Goal: Transaction & Acquisition: Subscribe to service/newsletter

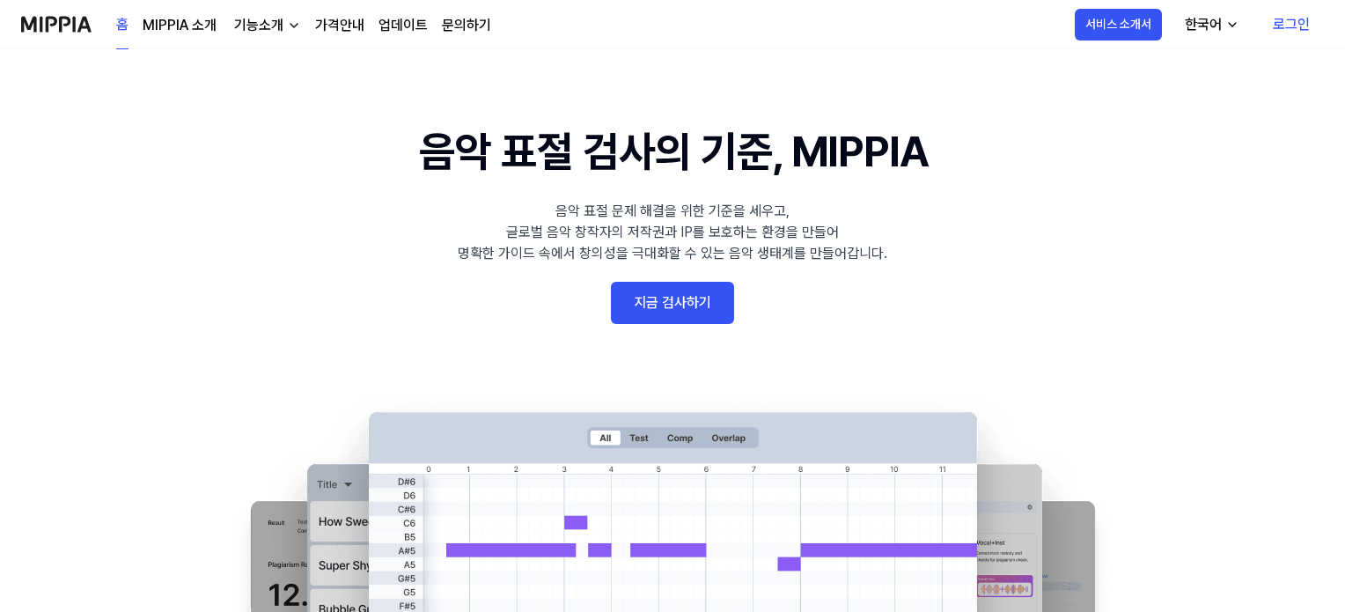
click at [65, 30] on img at bounding box center [56, 24] width 70 height 48
click at [333, 21] on link "가격안내" at bounding box center [339, 25] width 49 height 21
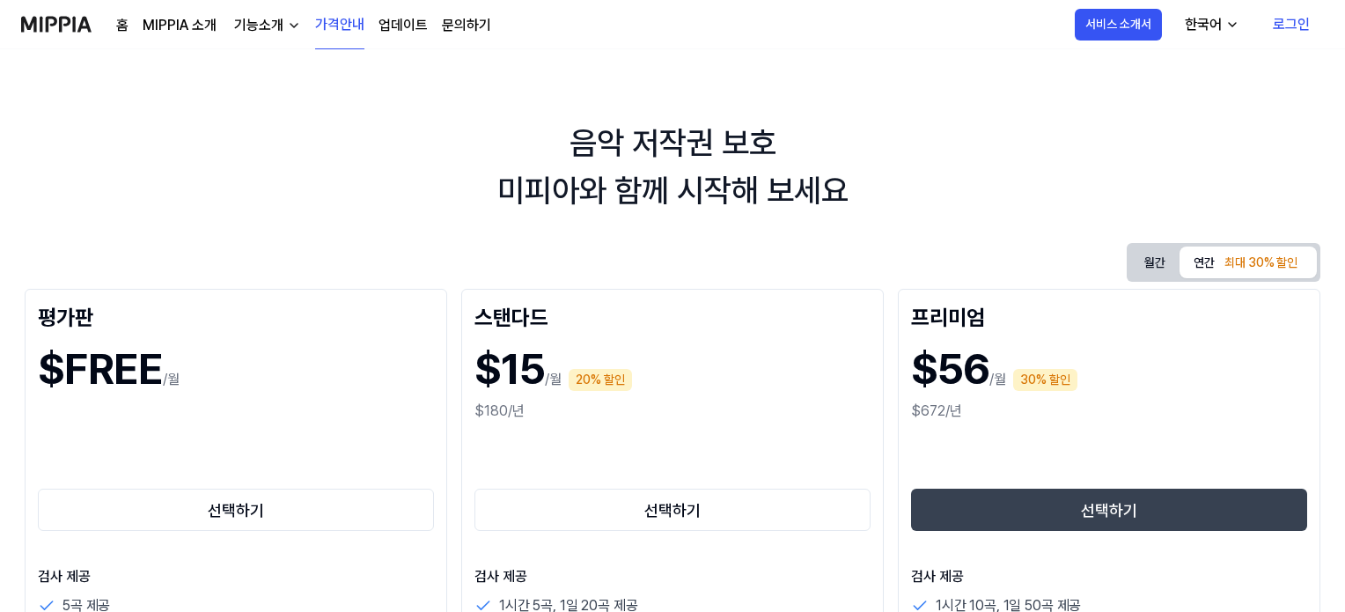
click at [56, 27] on img at bounding box center [56, 24] width 70 height 48
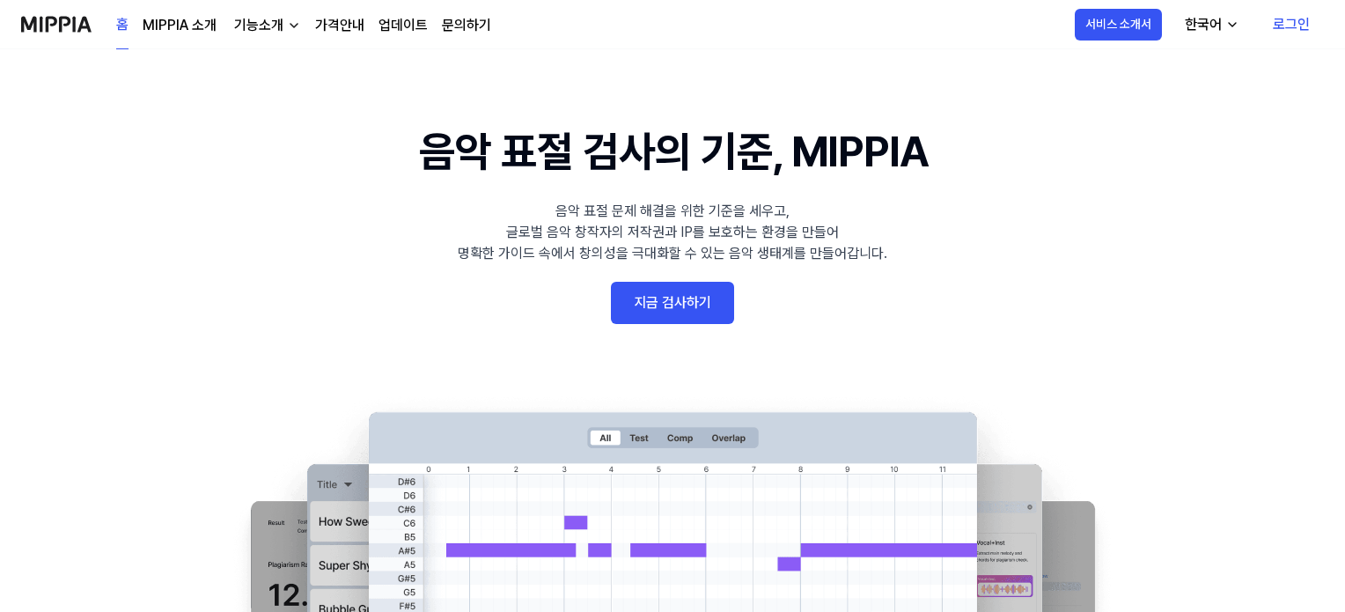
click at [49, 34] on img at bounding box center [56, 24] width 70 height 48
click at [126, 23] on link "홈" at bounding box center [122, 25] width 12 height 48
click at [695, 292] on link "지금 검사하기" at bounding box center [672, 303] width 123 height 42
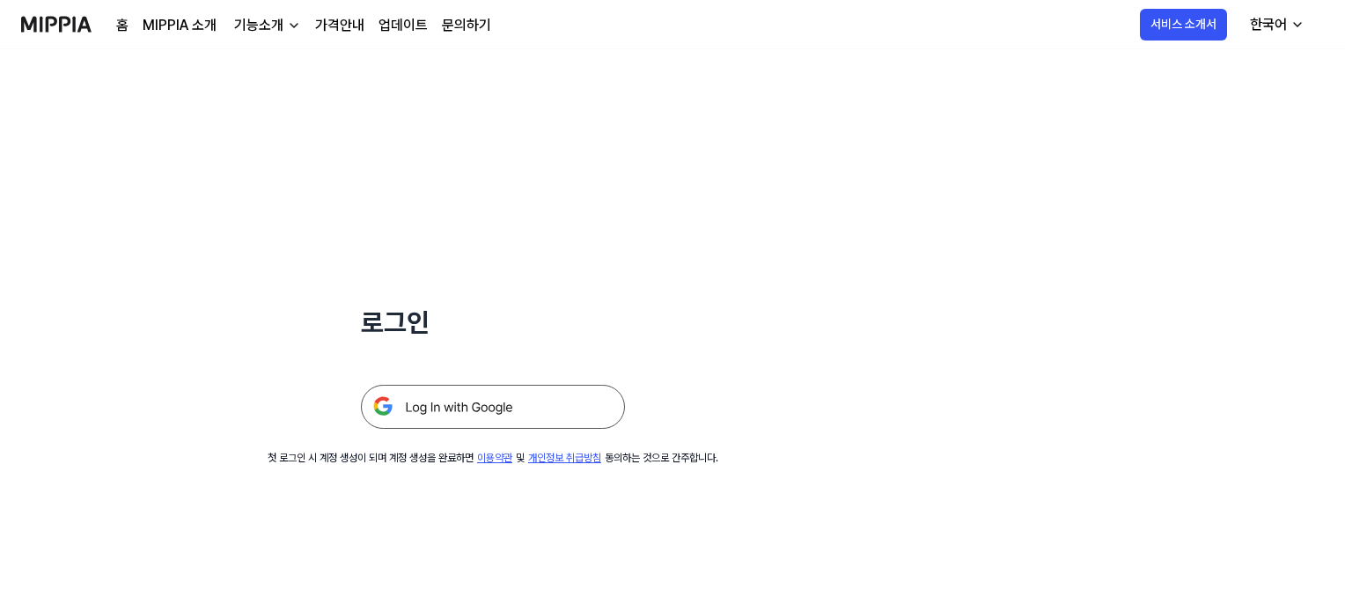
click at [424, 398] on img at bounding box center [493, 407] width 264 height 44
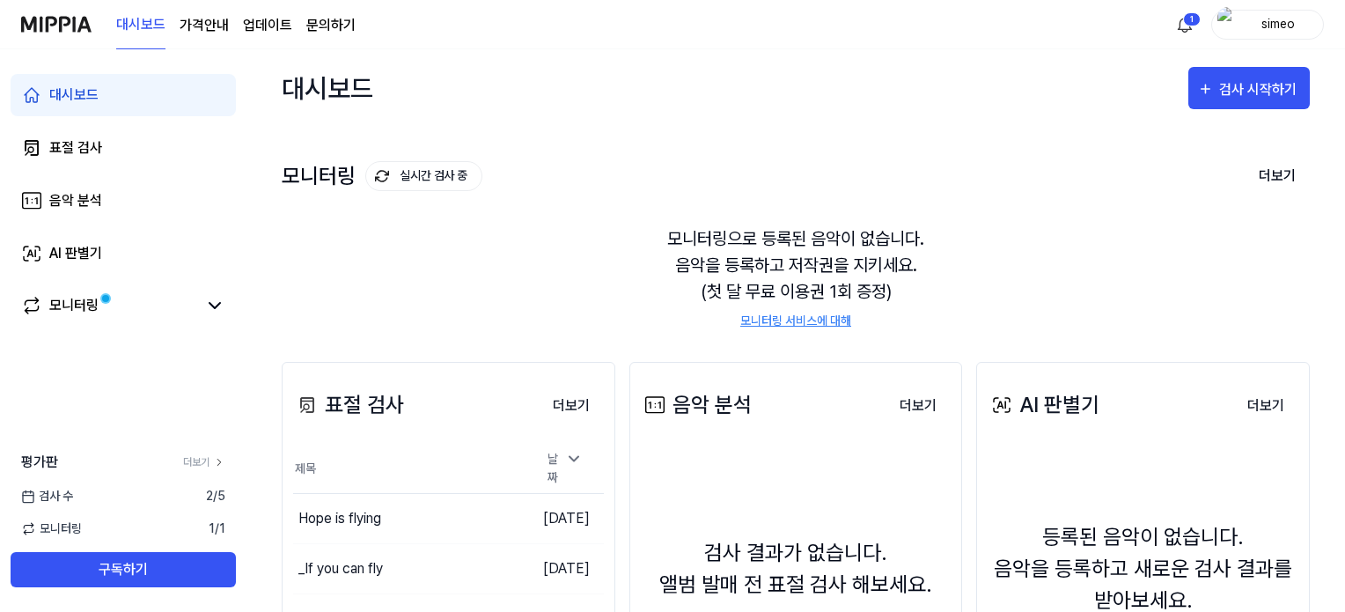
click at [224, 25] on page\) "가격안내" at bounding box center [204, 25] width 49 height 21
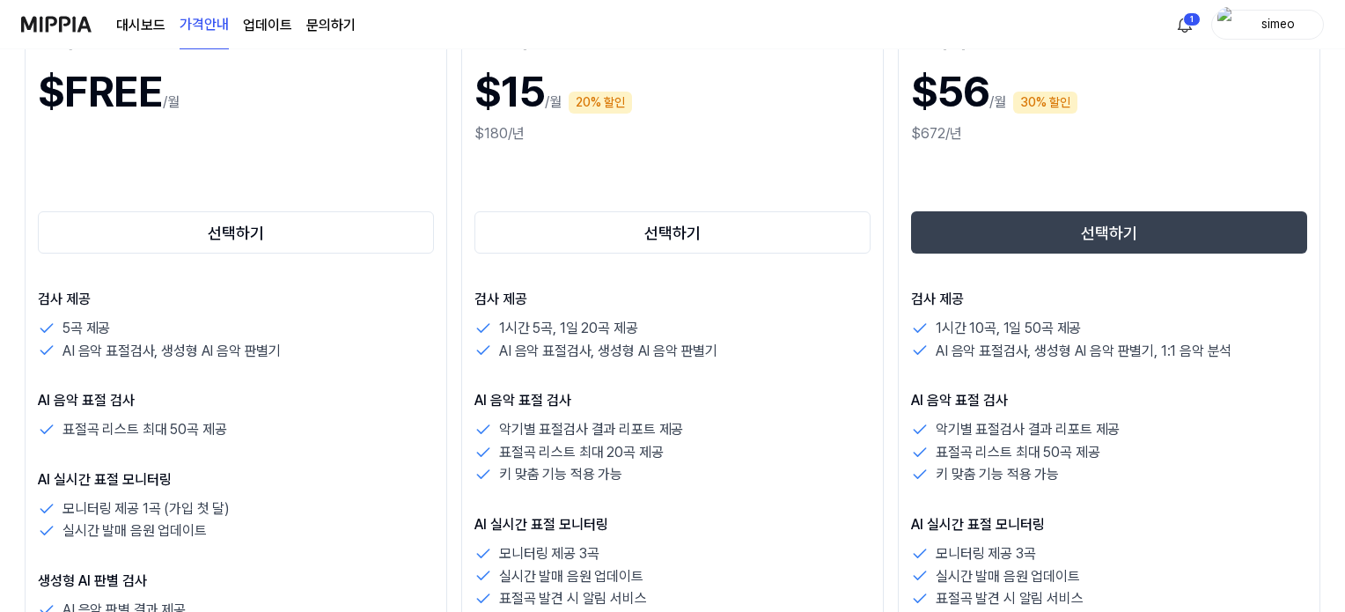
scroll to position [264, 0]
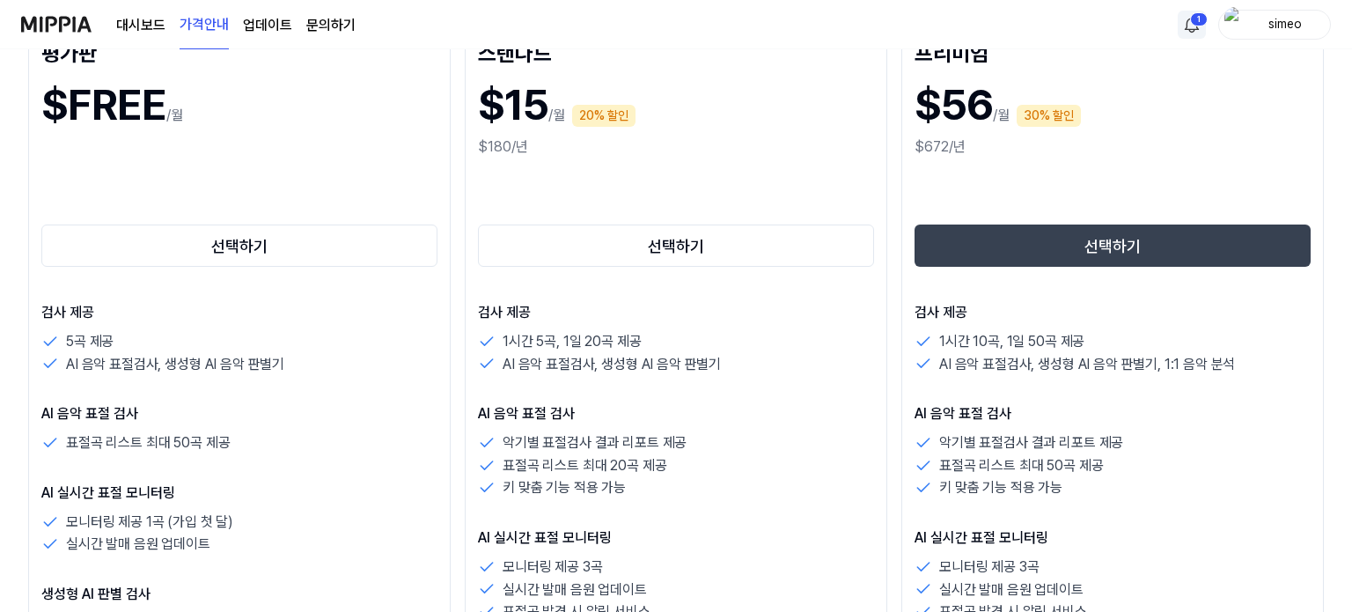
click at [1196, 20] on html "대시보드 가격안내 업데이트 문의하기 1 simeo 음악 저작권 보호 미피아와 함께 시작해 보세요 월간 연간 최대 30% 할인 평가판 $FREE…" at bounding box center [676, 42] width 1352 height 612
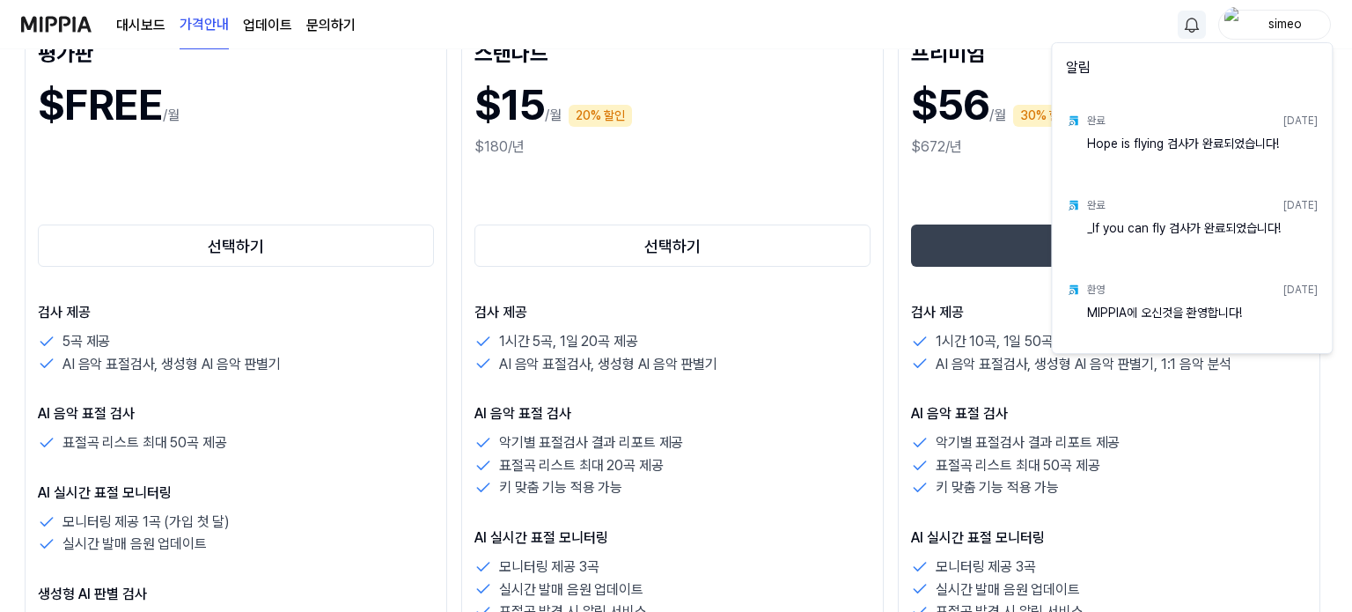
click at [725, 67] on html "대시보드 가격안내 업데이트 문의하기 simeo 음악 저작권 보호 미피아와 함께 시작해 보세요 월간 연간 최대 30% 할인 평가판 $FREE /…" at bounding box center [676, 42] width 1352 height 612
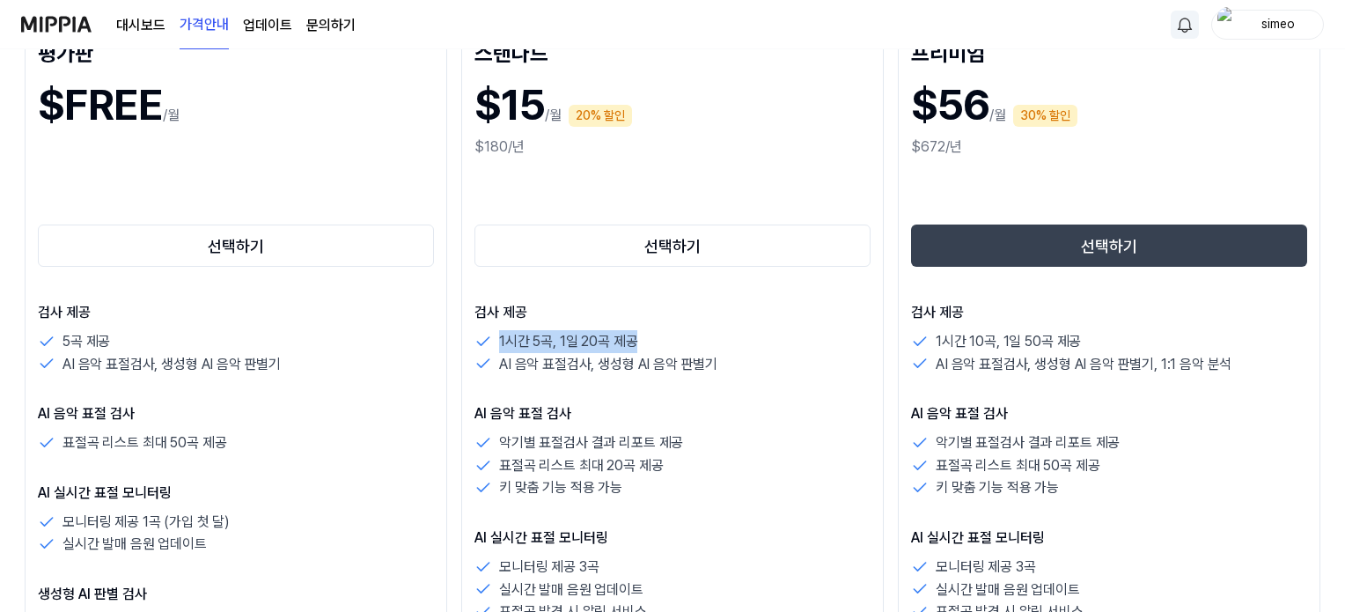
drag, startPoint x: 496, startPoint y: 340, endPoint x: 658, endPoint y: 342, distance: 162.0
click at [658, 342] on div "1시간 5곡, 1일 20곡 제공" at bounding box center [672, 341] width 396 height 23
click at [425, 418] on p "AI 음악 표절 검사" at bounding box center [236, 413] width 396 height 21
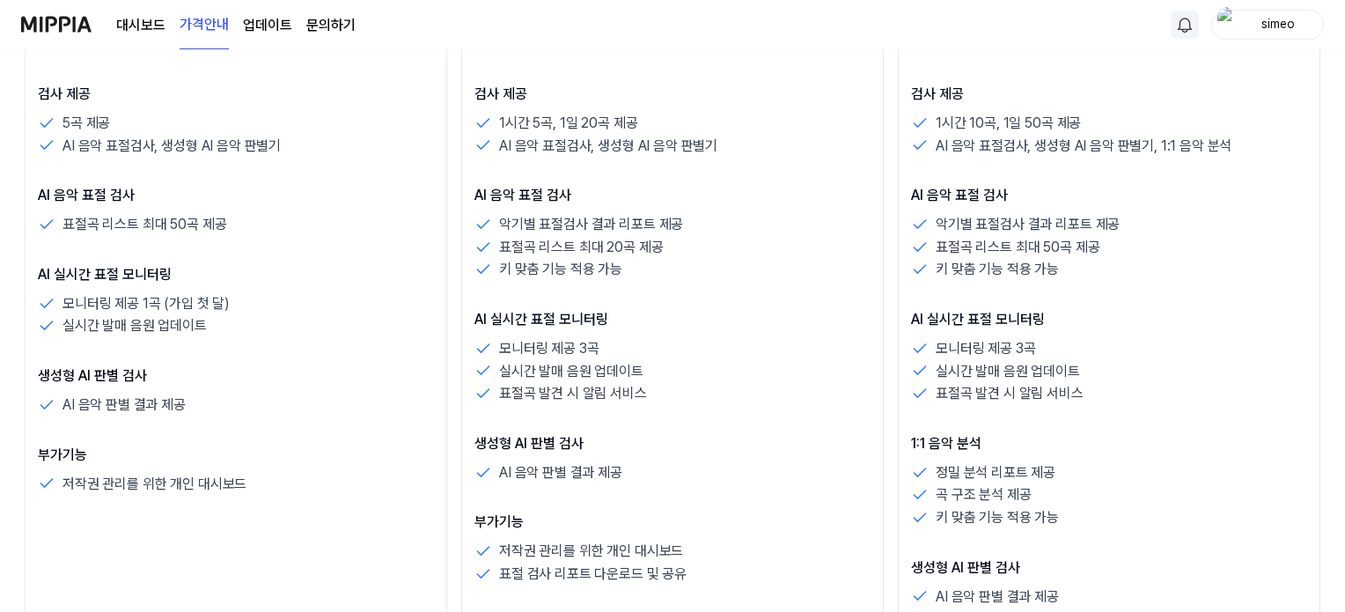
scroll to position [528, 0]
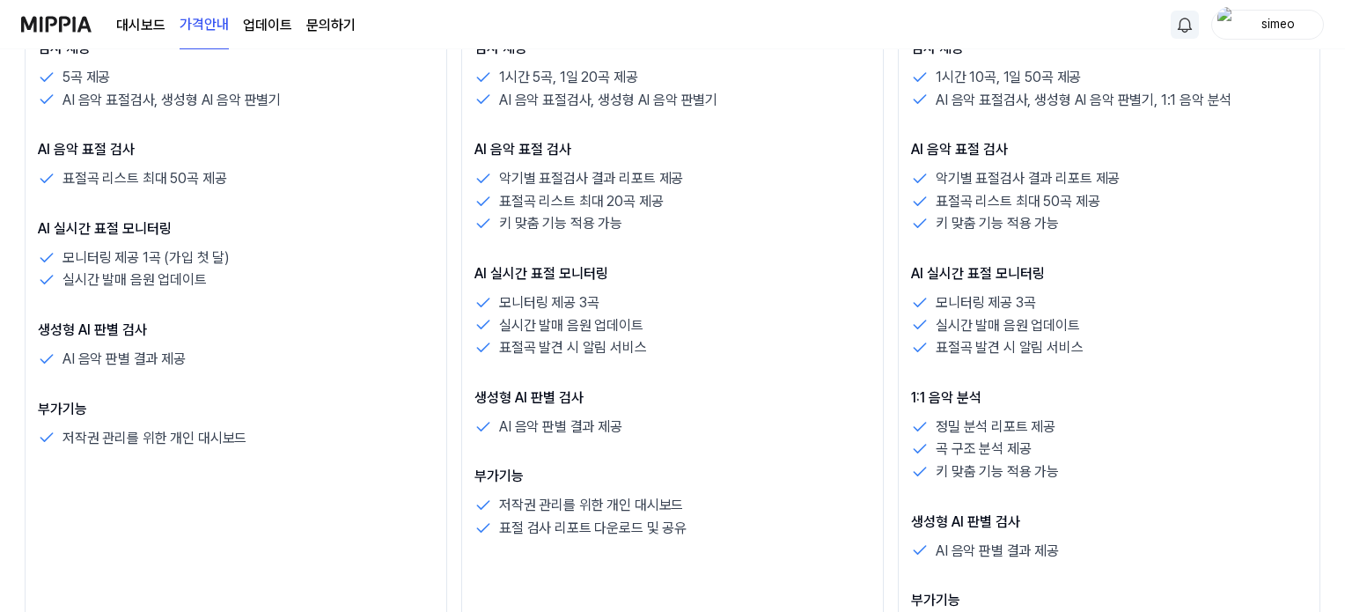
click at [341, 510] on div "평가판 $FREE /월 선택하기 검사 제공 5곡 제공 AI 음악 표절검사, 생성형 AI 음악 판별기 AI 음악 표절 검사 표절곡 리스트 최대 …" at bounding box center [236, 231] width 423 height 940
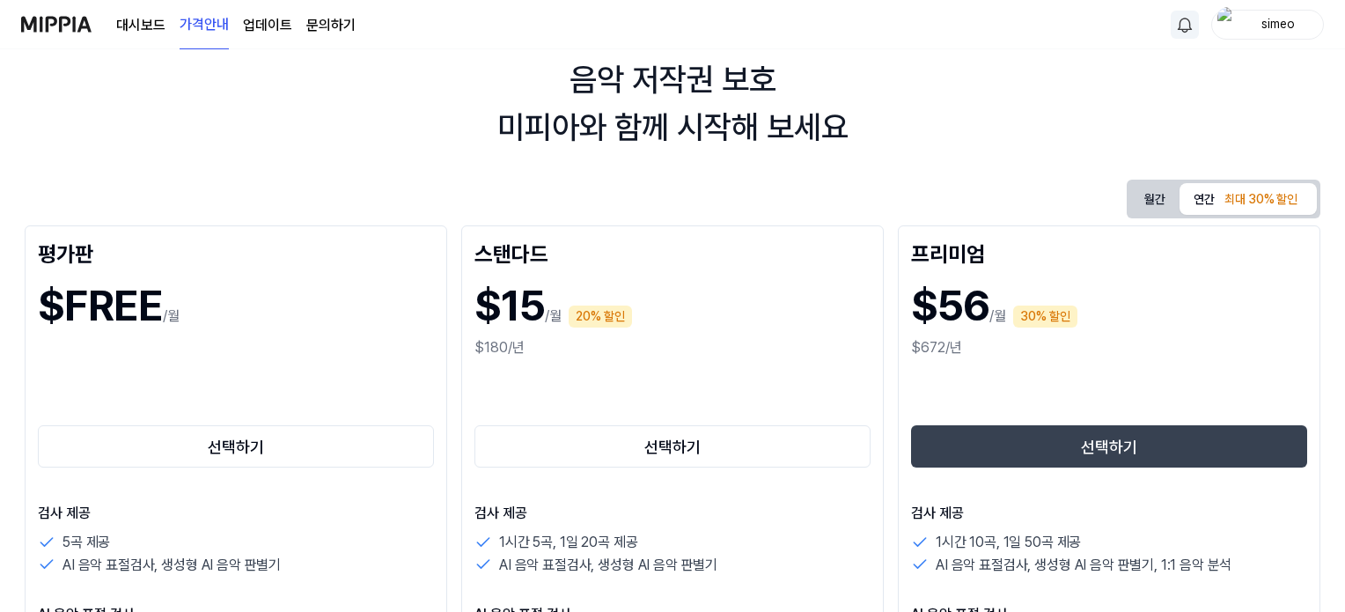
scroll to position [0, 0]
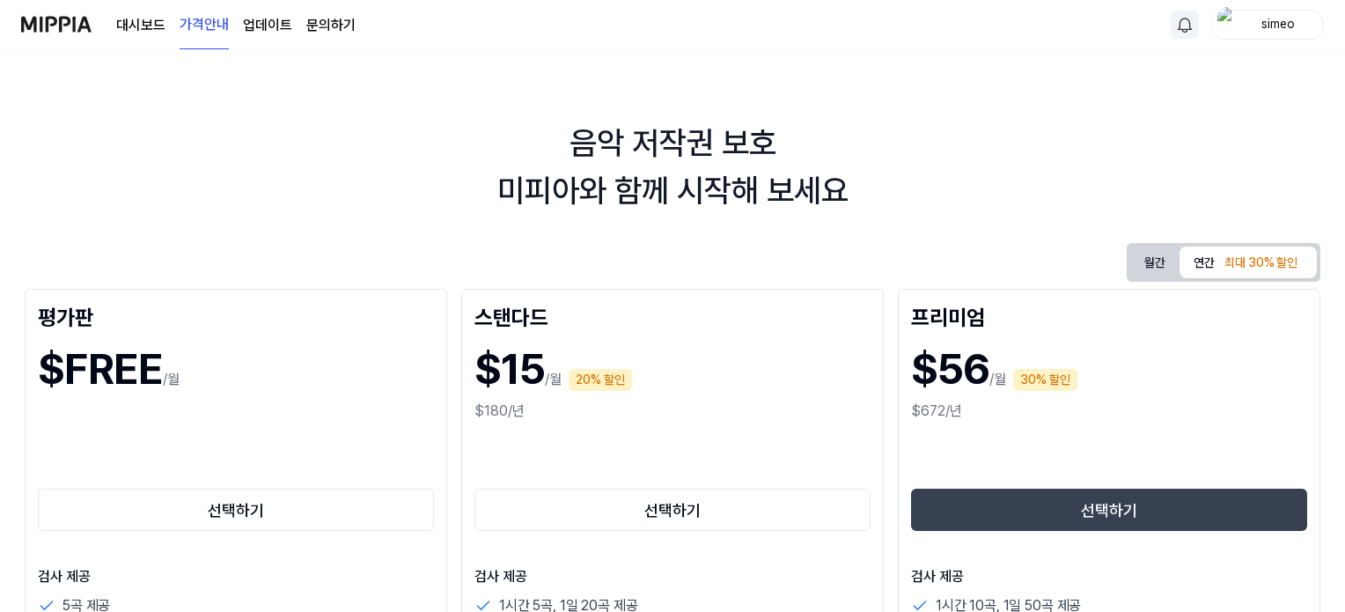
click at [56, 26] on img at bounding box center [56, 24] width 70 height 48
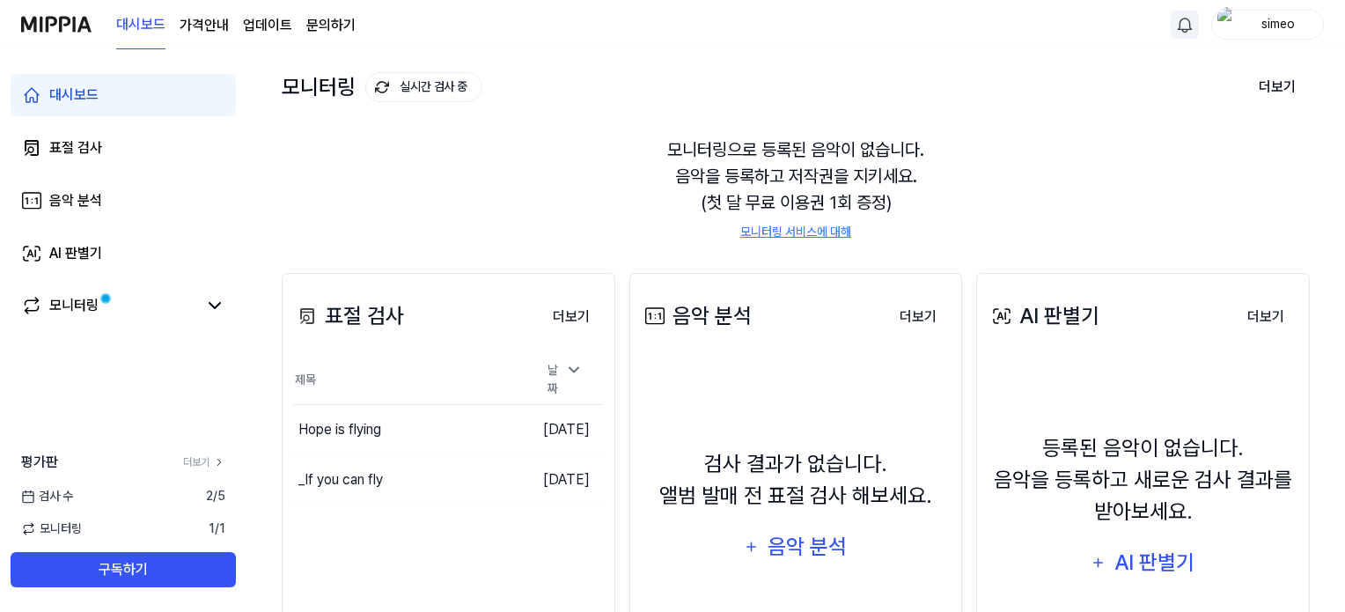
scroll to position [229, 0]
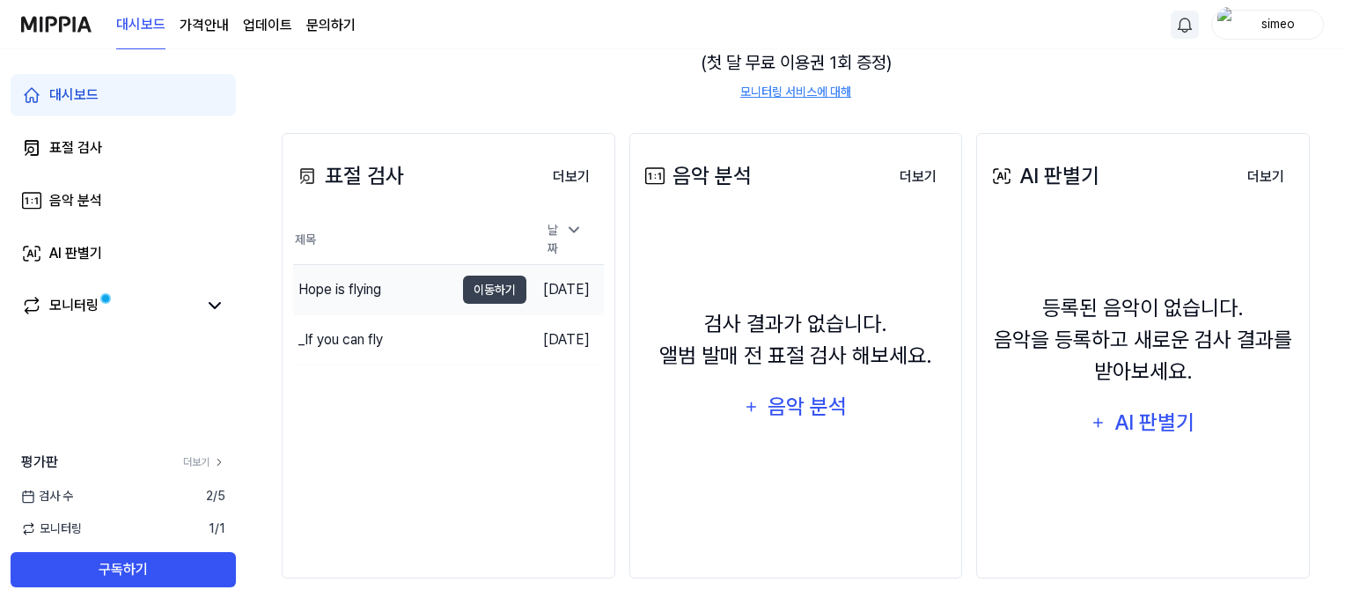
click at [341, 279] on div "Hope is flying" at bounding box center [339, 289] width 83 height 21
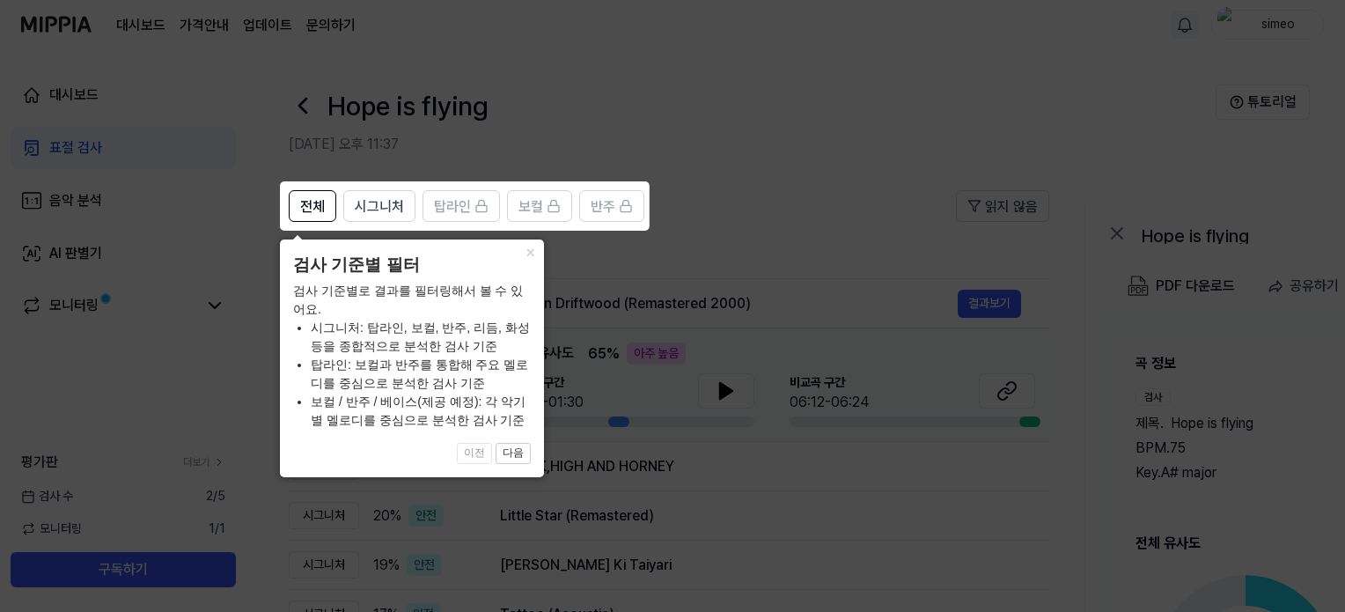
click at [736, 143] on icon at bounding box center [676, 306] width 1352 height 612
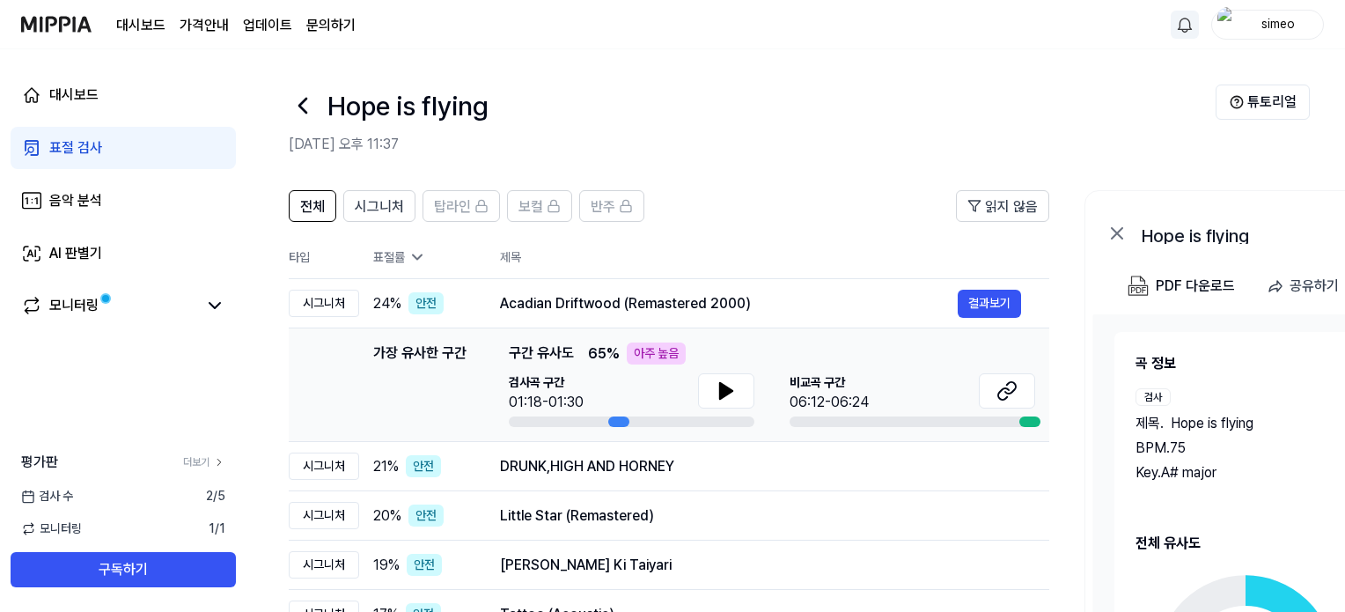
click at [628, 78] on header "Hope is flying [DATE] 오후 11:37 튜토리얼" at bounding box center [795, 110] width 1099 height 123
click at [622, 83] on header "Hope is flying [DATE] 오후 11:37 튜토리얼" at bounding box center [795, 110] width 1099 height 123
